Goal: Navigation & Orientation: Understand site structure

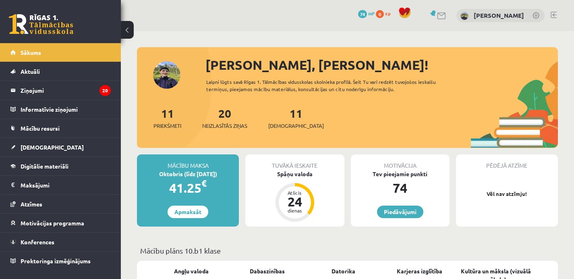
click at [340, 78] on div "Laipni lūgts savā Rīgas 1. Tālmācības vidusskolas skolnieka profilā. Šeit Tu va…" at bounding box center [332, 85] width 253 height 14
click at [72, 47] on link "Sākums" at bounding box center [60, 52] width 100 height 19
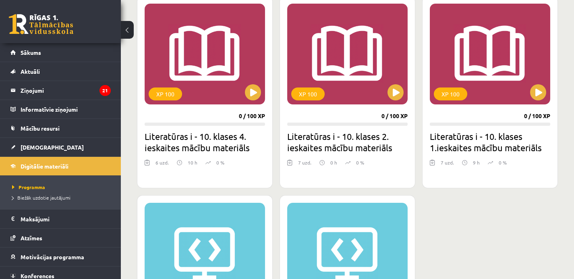
scroll to position [1720, 0]
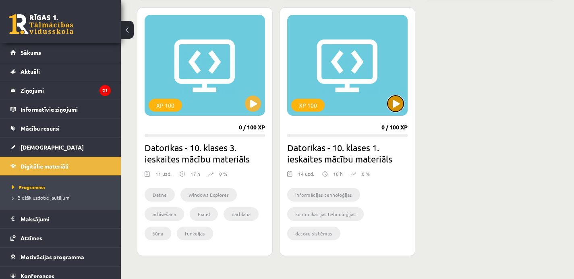
click at [397, 95] on button at bounding box center [395, 103] width 16 height 16
click at [37, 197] on span "Biežāk uzdotie jautājumi" at bounding box center [41, 197] width 58 height 6
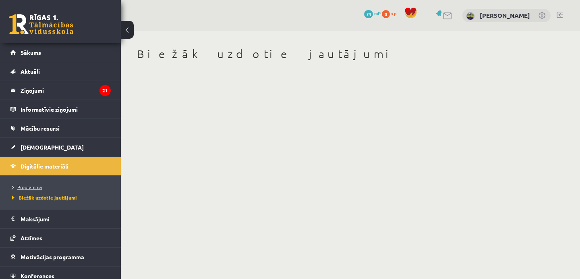
click at [35, 187] on span "Programma" at bounding box center [27, 187] width 30 height 6
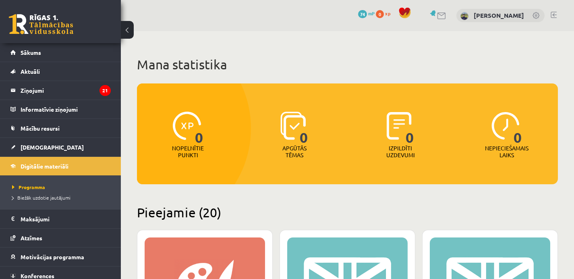
scroll to position [1, 0]
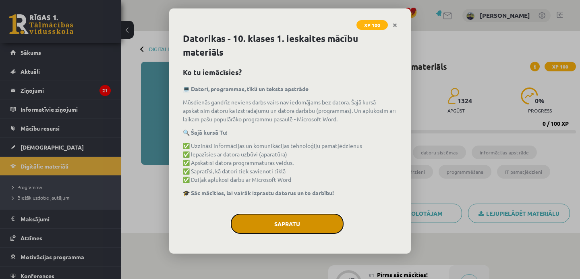
click at [318, 225] on button "Sapratu" at bounding box center [287, 223] width 113 height 20
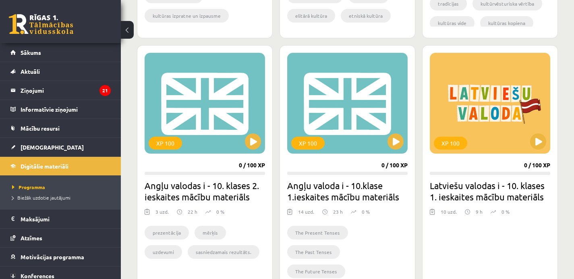
scroll to position [410, 0]
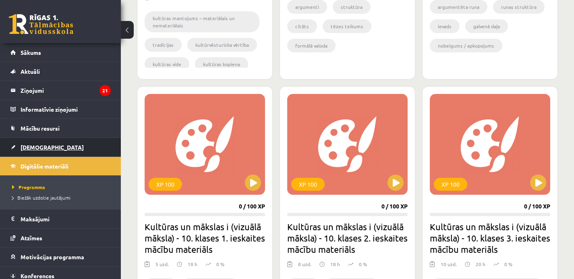
click at [55, 145] on link "[DEMOGRAPHIC_DATA]" at bounding box center [60, 147] width 100 height 19
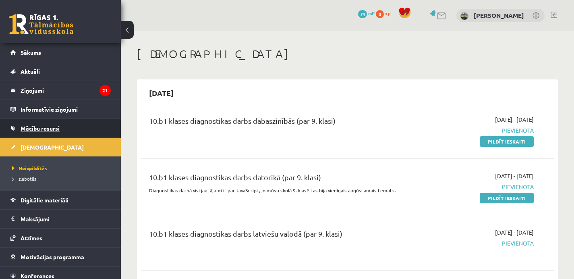
click at [77, 126] on link "Mācību resursi" at bounding box center [60, 128] width 100 height 19
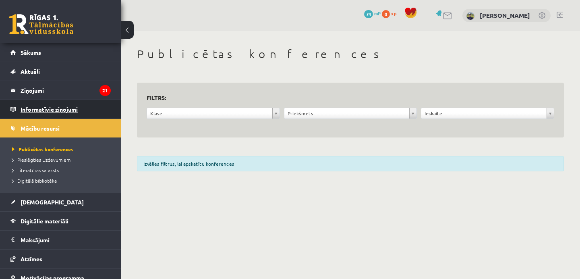
click at [73, 109] on legend "Informatīvie ziņojumi 0" at bounding box center [66, 109] width 90 height 19
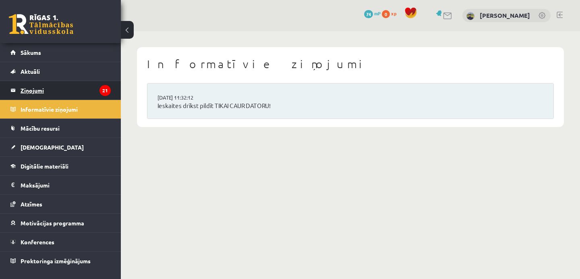
click at [70, 89] on legend "Ziņojumi 21" at bounding box center [66, 90] width 90 height 19
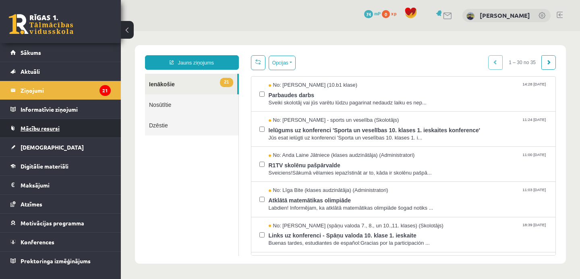
click at [54, 131] on link "Mācību resursi" at bounding box center [60, 128] width 100 height 19
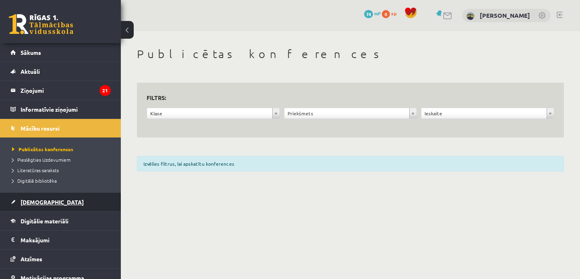
click at [52, 200] on link "[DEMOGRAPHIC_DATA]" at bounding box center [60, 201] width 100 height 19
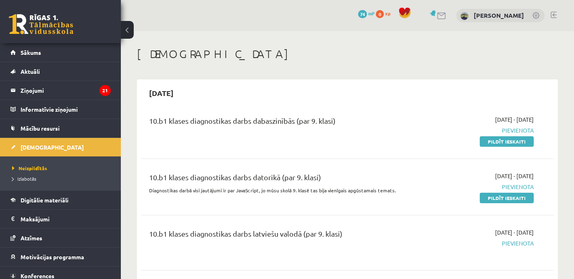
scroll to position [17, 0]
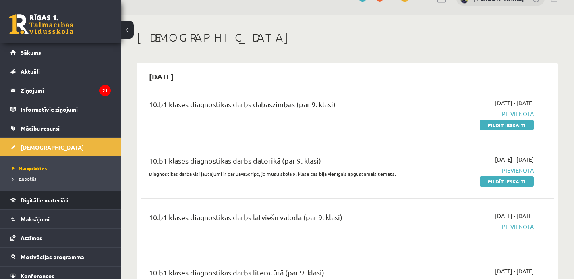
click at [68, 197] on span "Digitālie materiāli" at bounding box center [45, 199] width 48 height 7
